Goal: Task Accomplishment & Management: Manage account settings

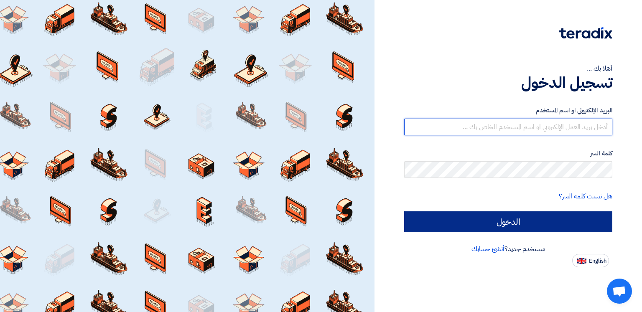
type input "[EMAIL_ADDRESS][DOMAIN_NAME]"
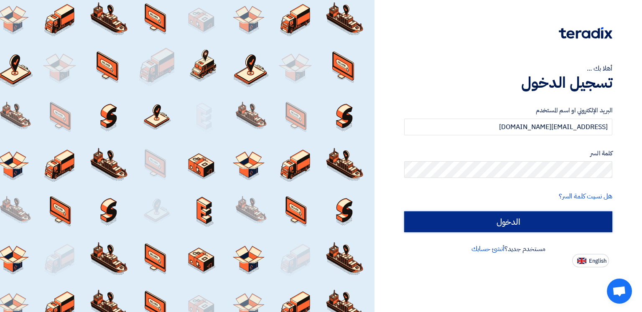
click at [521, 221] on input "الدخول" at bounding box center [508, 221] width 208 height 21
type input "Sign in"
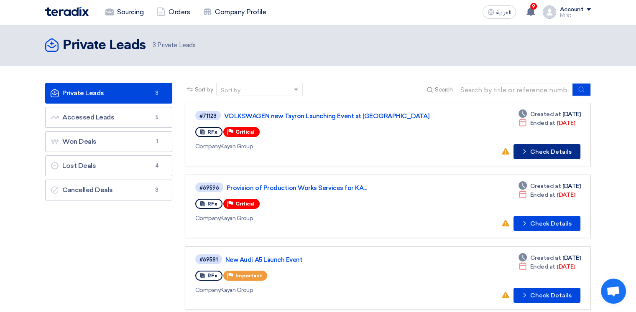
click at [559, 150] on button "Check details Check Details" at bounding box center [546, 151] width 67 height 15
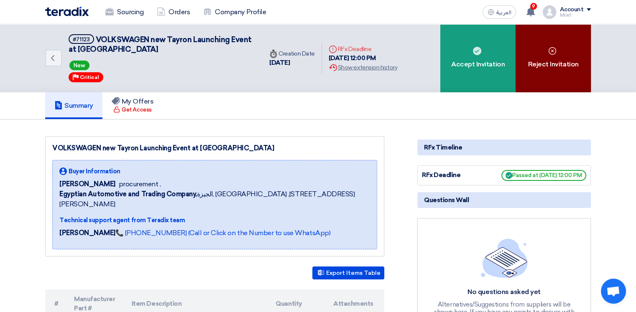
click at [563, 52] on div "Reject Invitation" at bounding box center [552, 58] width 75 height 68
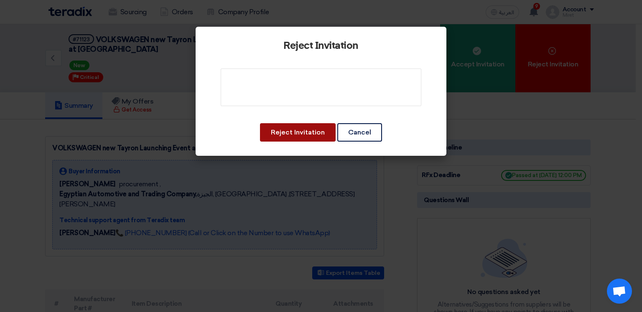
click at [285, 132] on button "Reject Invitation" at bounding box center [298, 132] width 76 height 18
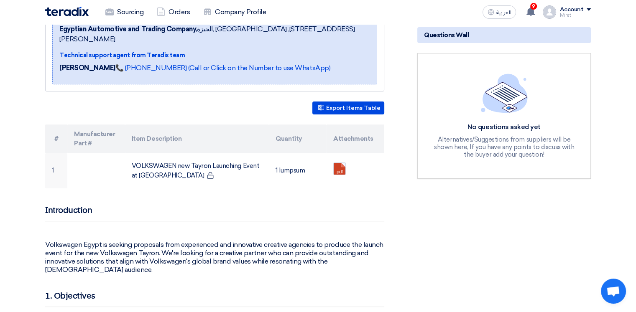
scroll to position [167, 0]
